Goal: Transaction & Acquisition: Purchase product/service

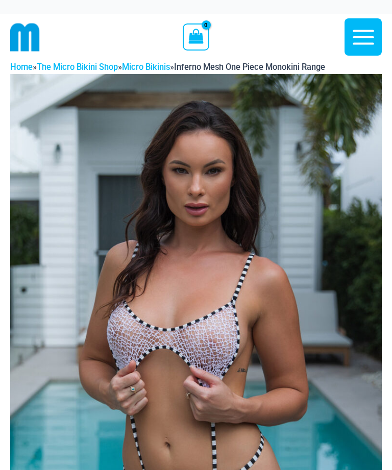
click at [221, 316] on img at bounding box center [196, 352] width 372 height 557
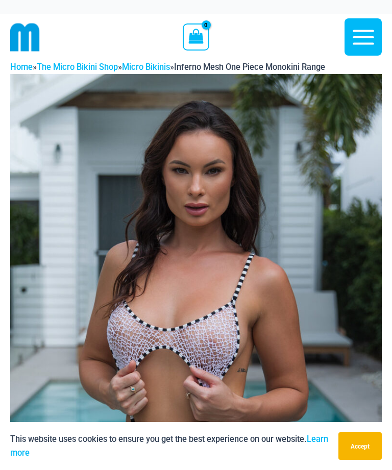
click at [364, 448] on button "Accept" at bounding box center [359, 446] width 43 height 28
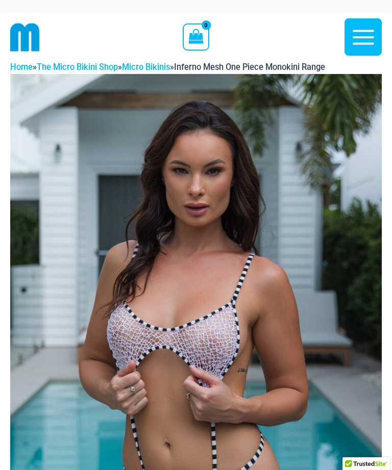
click at [224, 278] on img at bounding box center [196, 352] width 372 height 557
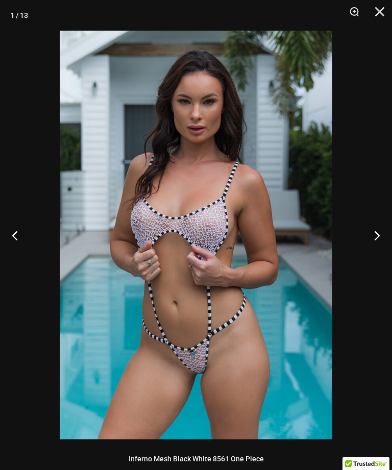
click at [361, 14] on button "Zoom" at bounding box center [351, 15] width 26 height 31
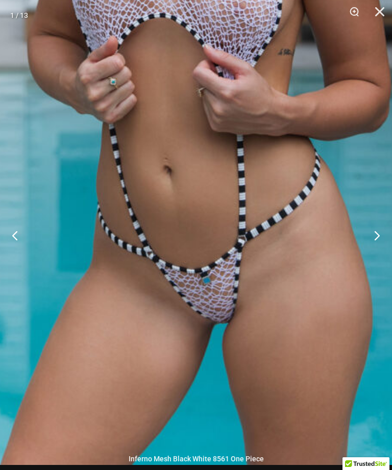
click at [276, 197] on img at bounding box center [213, 24] width 588 height 882
click at [358, 236] on img at bounding box center [213, 24] width 588 height 882
click at [382, 234] on button "Next" at bounding box center [373, 235] width 38 height 51
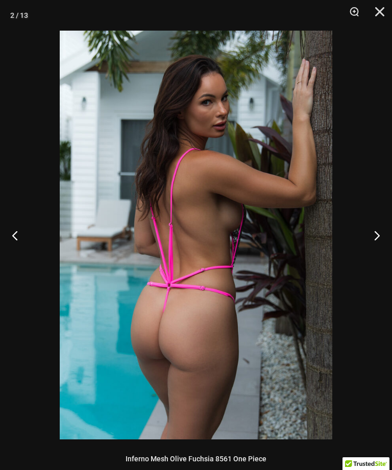
click at [370, 242] on button "Next" at bounding box center [373, 235] width 38 height 51
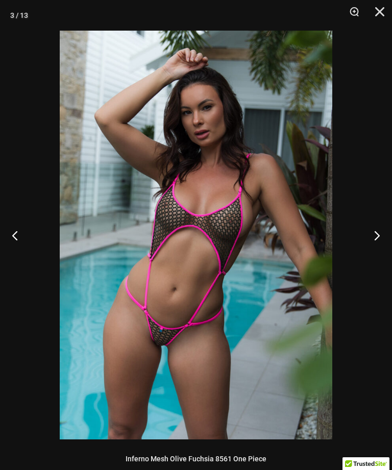
click at [373, 243] on button "Next" at bounding box center [373, 235] width 38 height 51
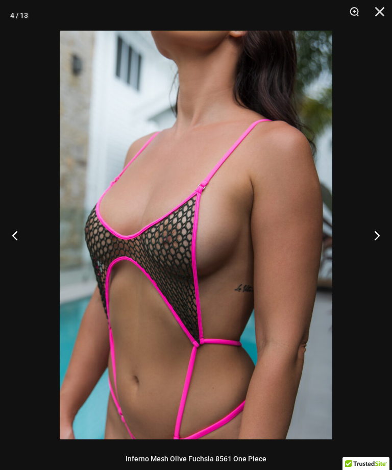
click at [370, 245] on button "Next" at bounding box center [373, 235] width 38 height 51
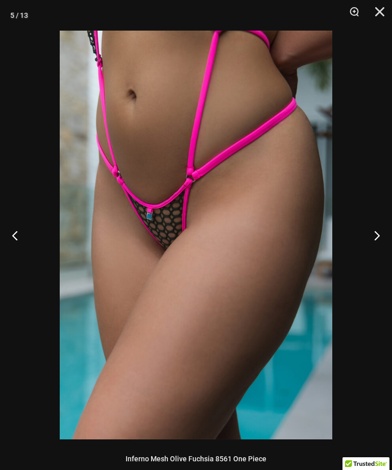
click at [371, 249] on button "Next" at bounding box center [373, 235] width 38 height 51
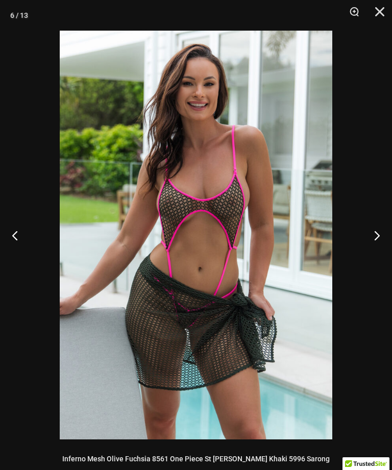
click at [370, 249] on button "Next" at bounding box center [373, 235] width 38 height 51
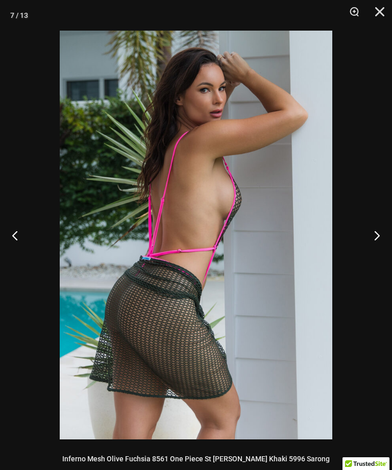
click at [362, 245] on button "Next" at bounding box center [373, 235] width 38 height 51
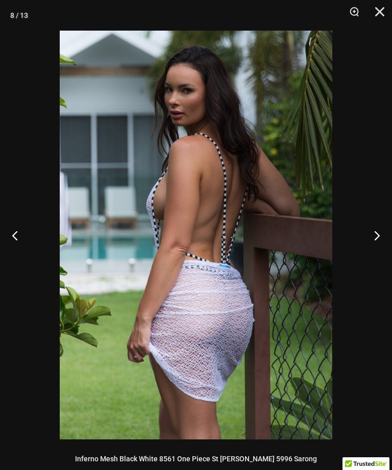
click at [368, 246] on button "Next" at bounding box center [373, 235] width 38 height 51
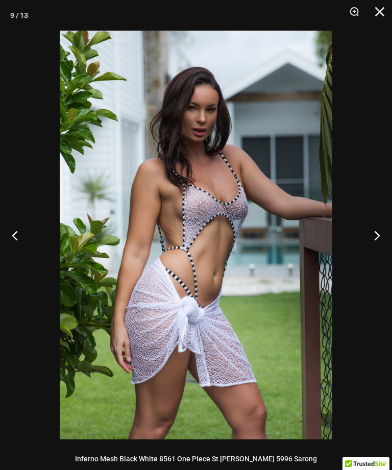
click at [370, 240] on button "Next" at bounding box center [373, 235] width 38 height 51
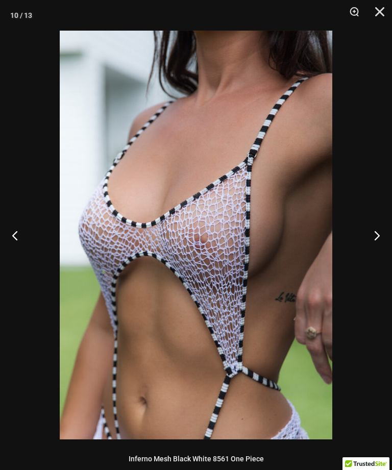
click at [370, 246] on button "Next" at bounding box center [373, 235] width 38 height 51
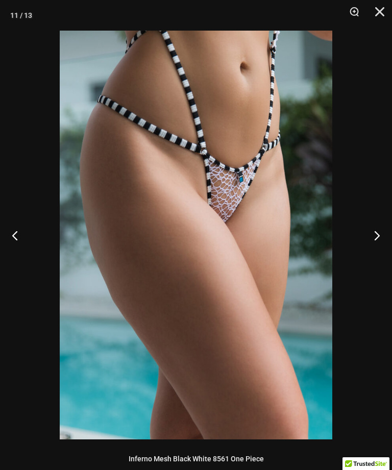
click at [372, 239] on button "Next" at bounding box center [373, 235] width 38 height 51
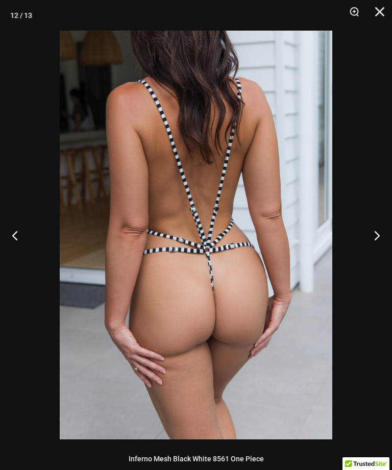
click at [379, 245] on button "Next" at bounding box center [373, 235] width 38 height 51
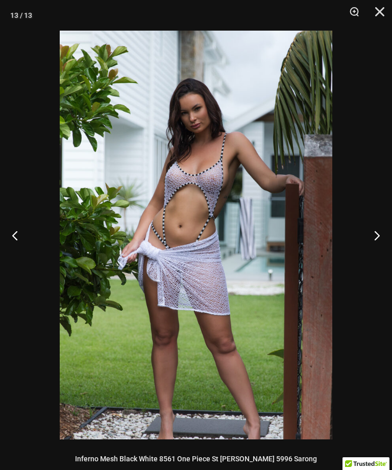
click at [373, 247] on button "Next" at bounding box center [373, 235] width 38 height 51
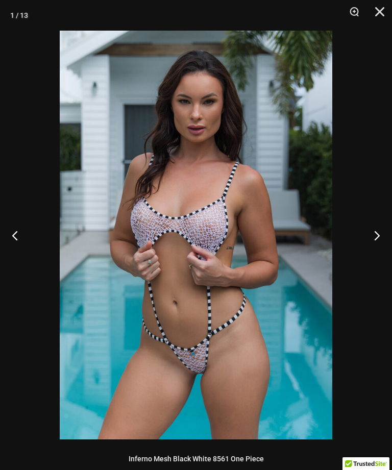
click at [378, 246] on button "Next" at bounding box center [373, 235] width 38 height 51
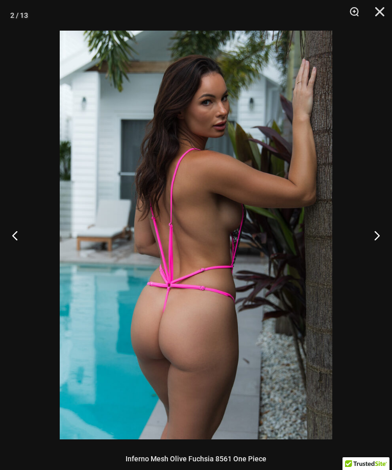
click at [380, 240] on button "Next" at bounding box center [373, 235] width 38 height 51
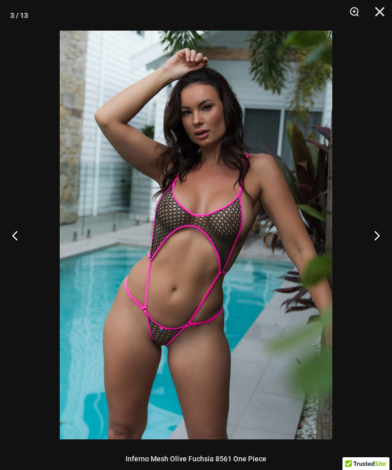
click at [371, 243] on button "Next" at bounding box center [373, 235] width 38 height 51
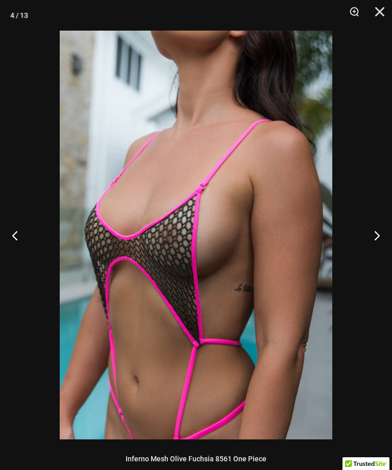
click at [374, 242] on button "Next" at bounding box center [373, 235] width 38 height 51
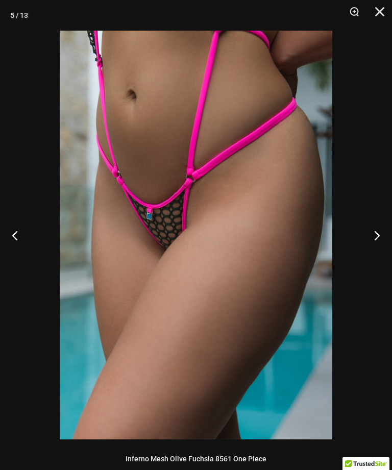
click at [377, 238] on button "Next" at bounding box center [373, 235] width 38 height 51
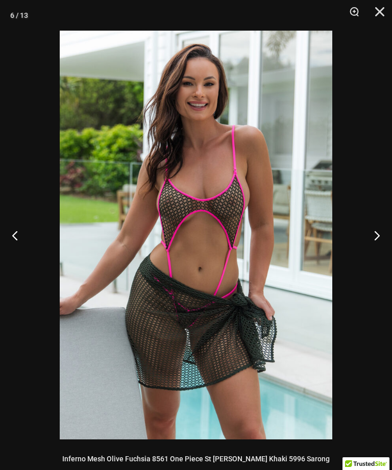
click at [379, 244] on button "Next" at bounding box center [373, 235] width 38 height 51
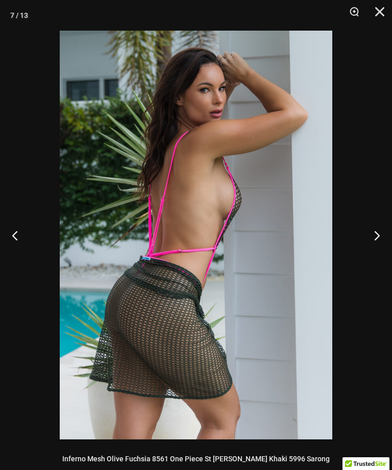
click at [377, 247] on button "Next" at bounding box center [373, 235] width 38 height 51
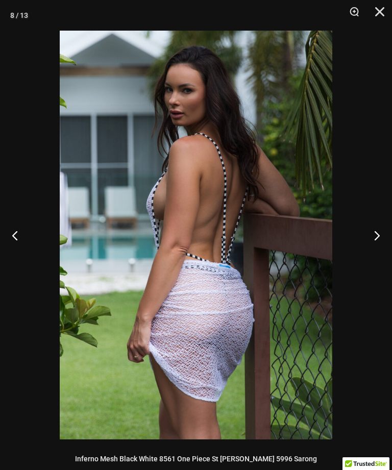
click at [24, 240] on button "Previous" at bounding box center [19, 235] width 38 height 51
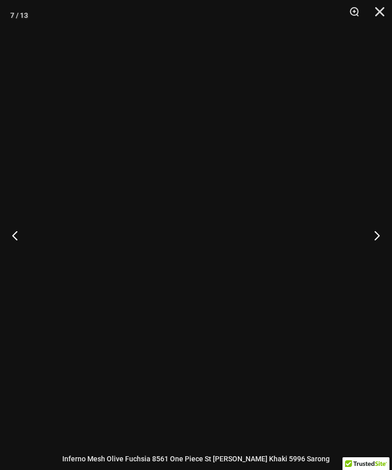
click at [24, 239] on button "Previous" at bounding box center [19, 235] width 38 height 51
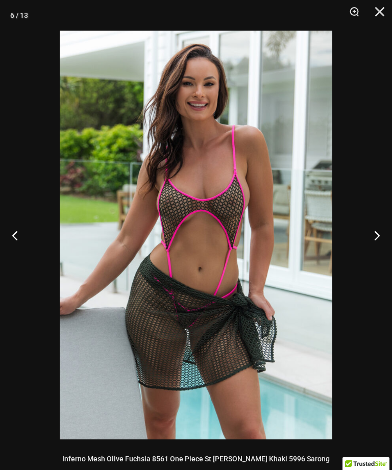
click at [24, 239] on button "Previous" at bounding box center [19, 235] width 38 height 51
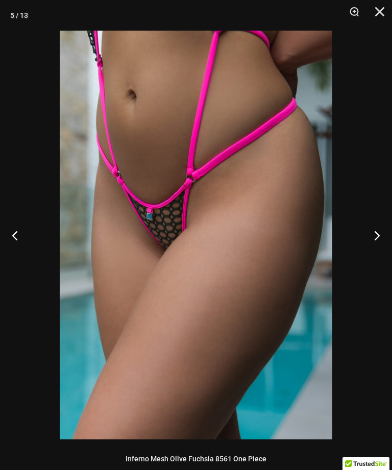
click at [20, 243] on button "Previous" at bounding box center [19, 235] width 38 height 51
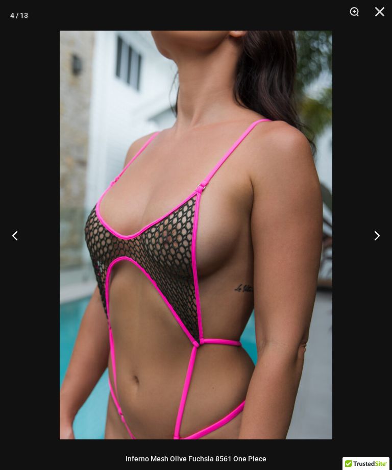
click at [22, 237] on button "Previous" at bounding box center [19, 235] width 38 height 51
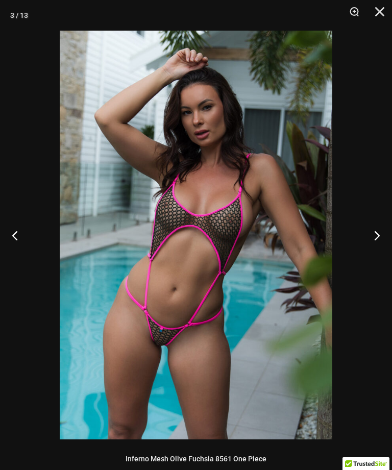
click at [358, 17] on button "Zoom" at bounding box center [351, 15] width 26 height 31
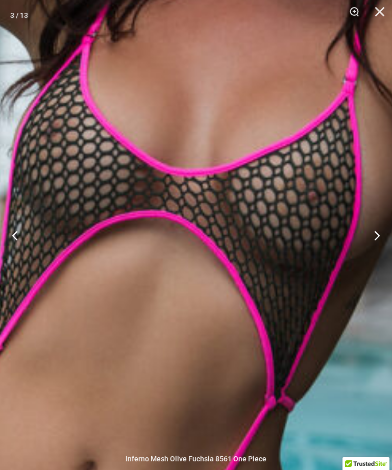
click at [17, 238] on button "Previous" at bounding box center [19, 235] width 38 height 51
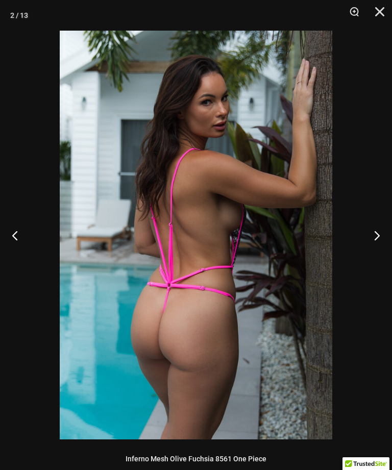
click at [379, 13] on button "Close" at bounding box center [376, 15] width 26 height 31
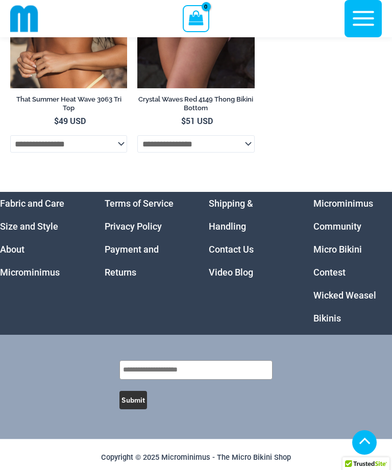
scroll to position [5500, 0]
